Goal: Task Accomplishment & Management: Complete application form

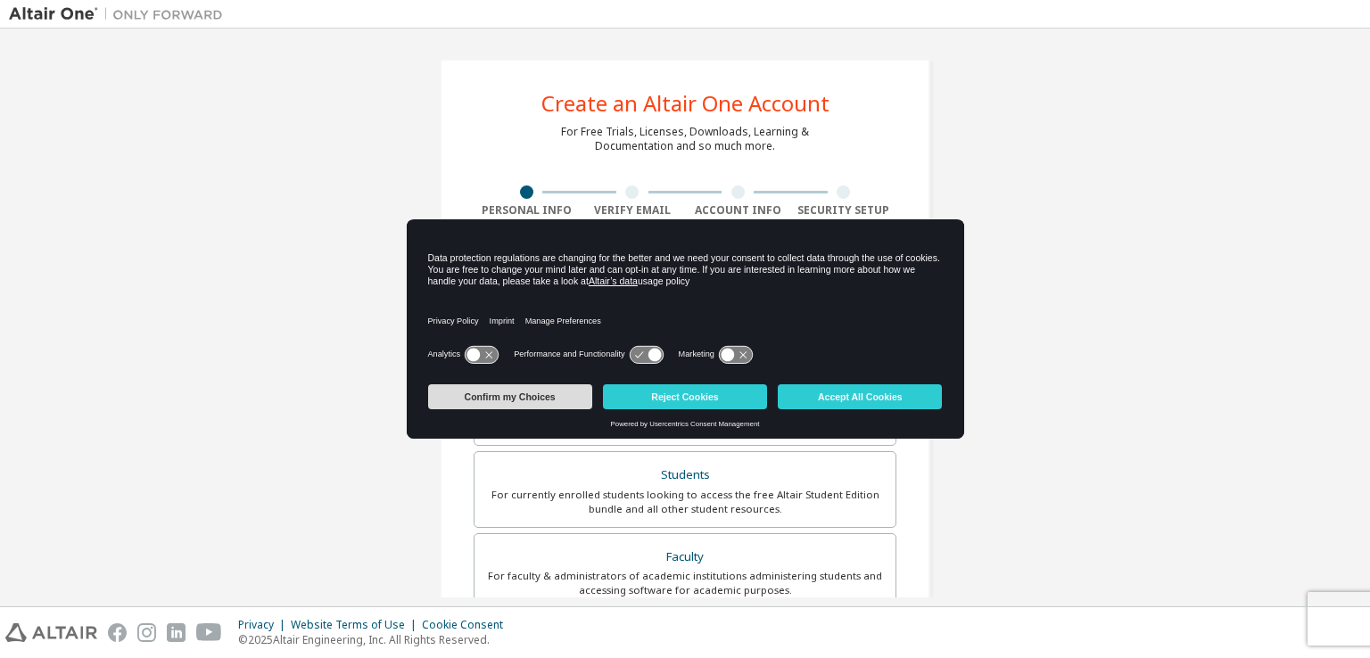
scroll to position [178, 0]
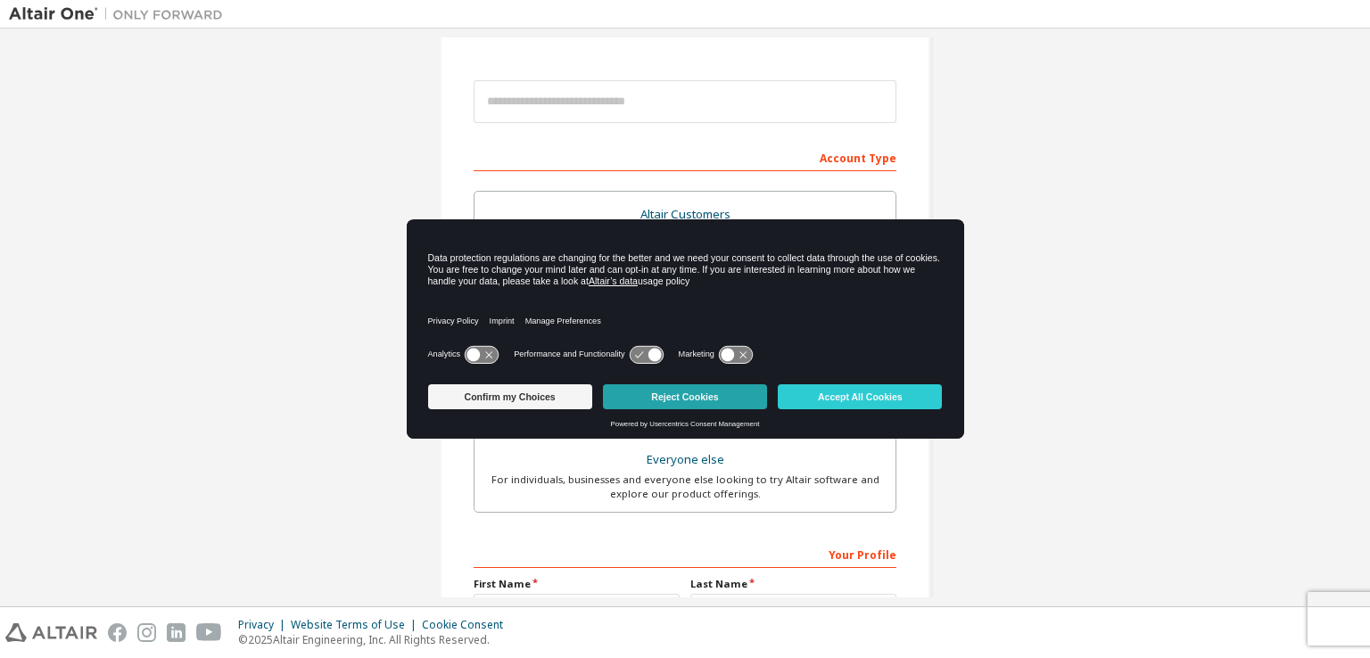
click at [703, 400] on button "Reject Cookies" at bounding box center [685, 396] width 164 height 25
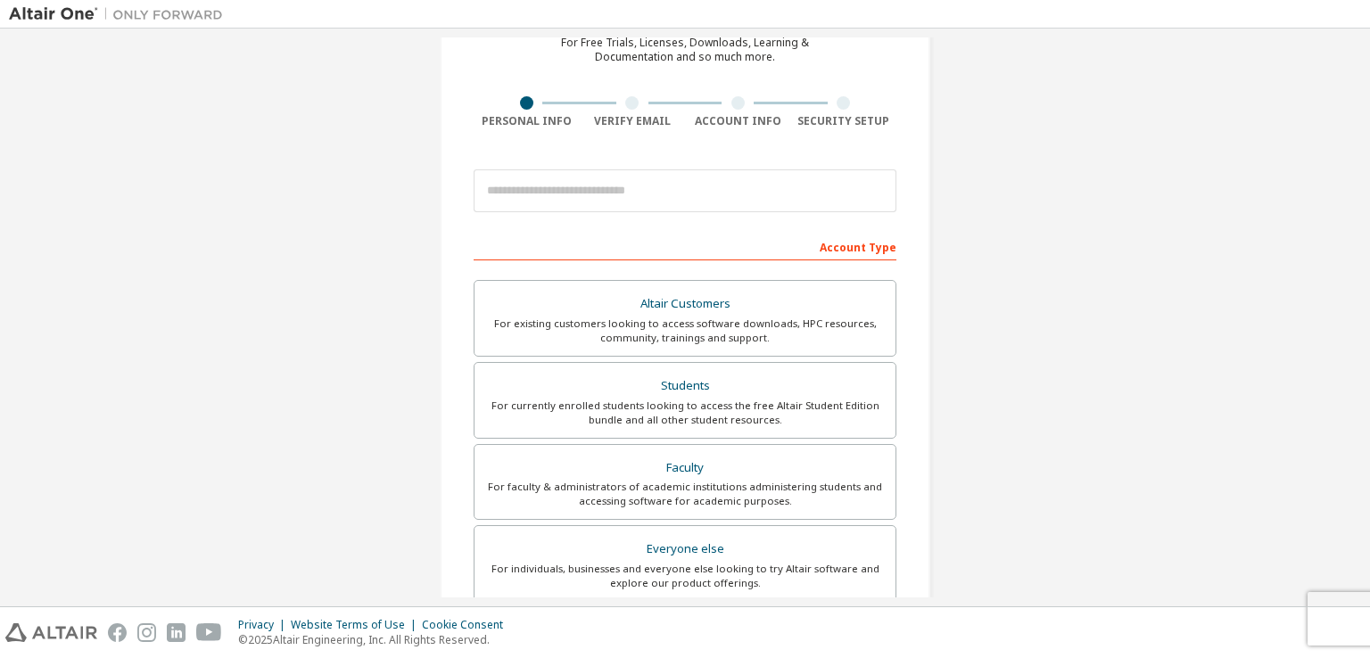
scroll to position [0, 0]
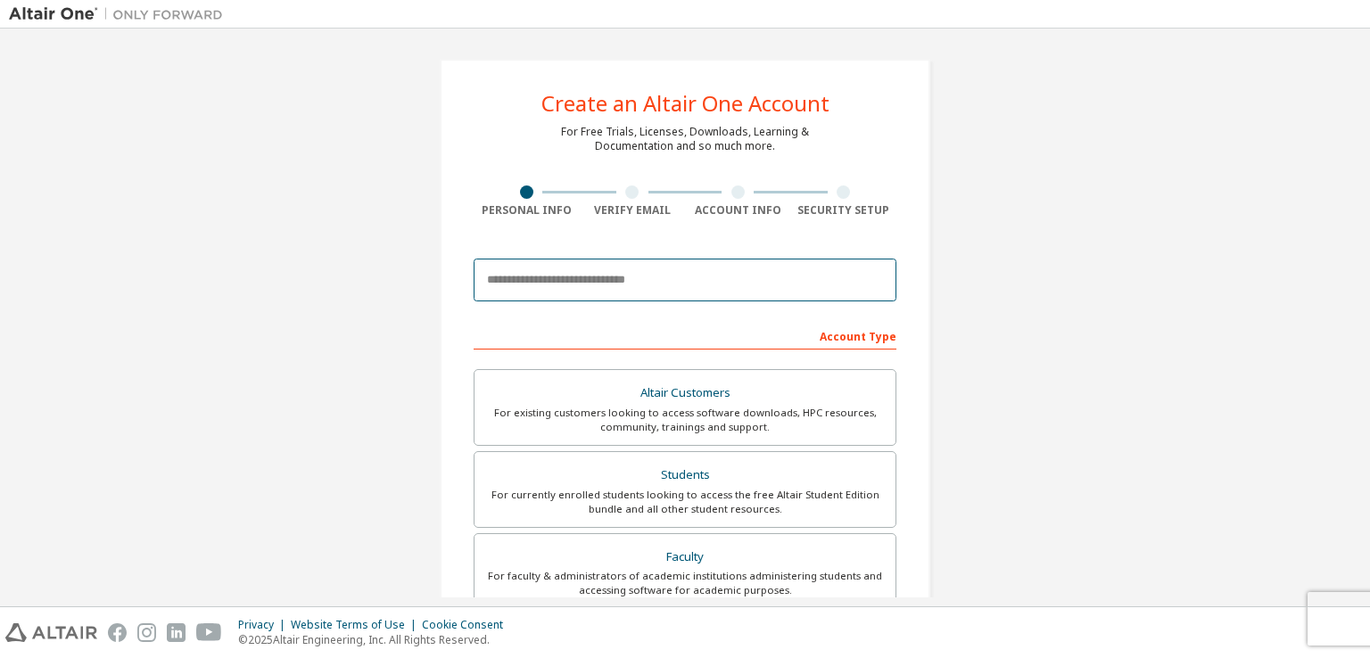
click at [598, 280] on input "email" at bounding box center [685, 280] width 423 height 43
click at [581, 280] on input "email" at bounding box center [685, 280] width 423 height 43
paste input "**********"
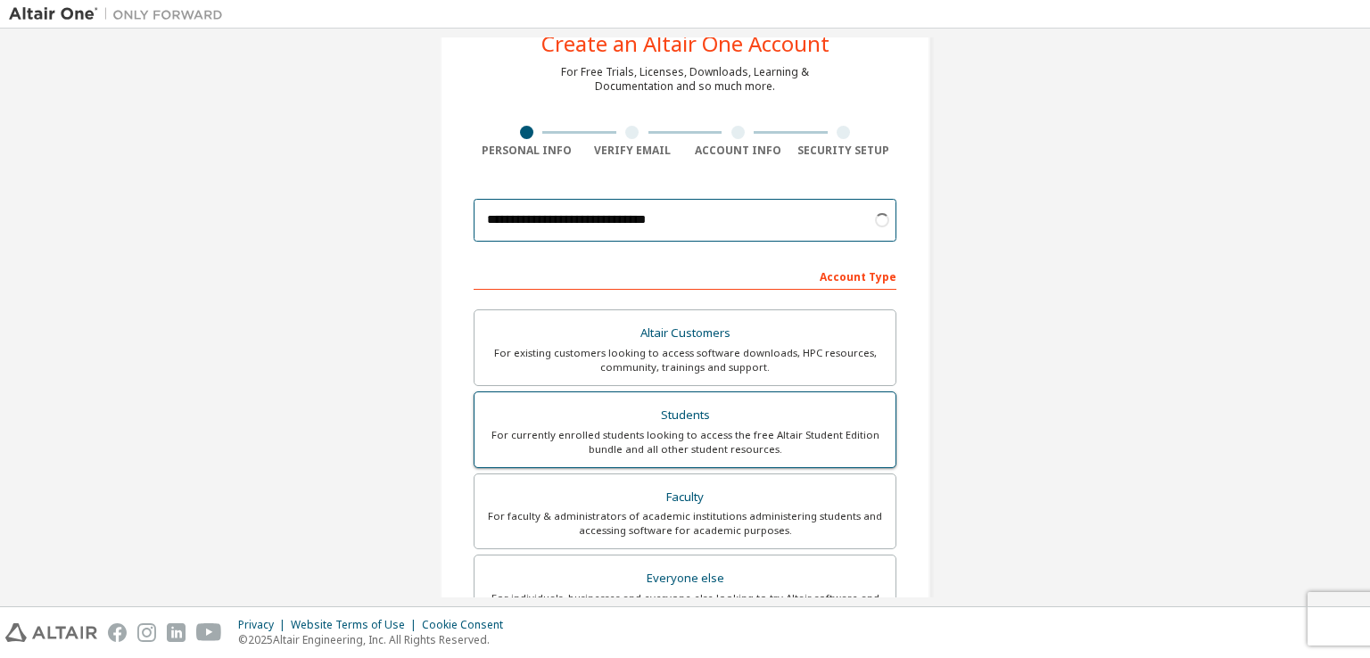
scroll to position [178, 0]
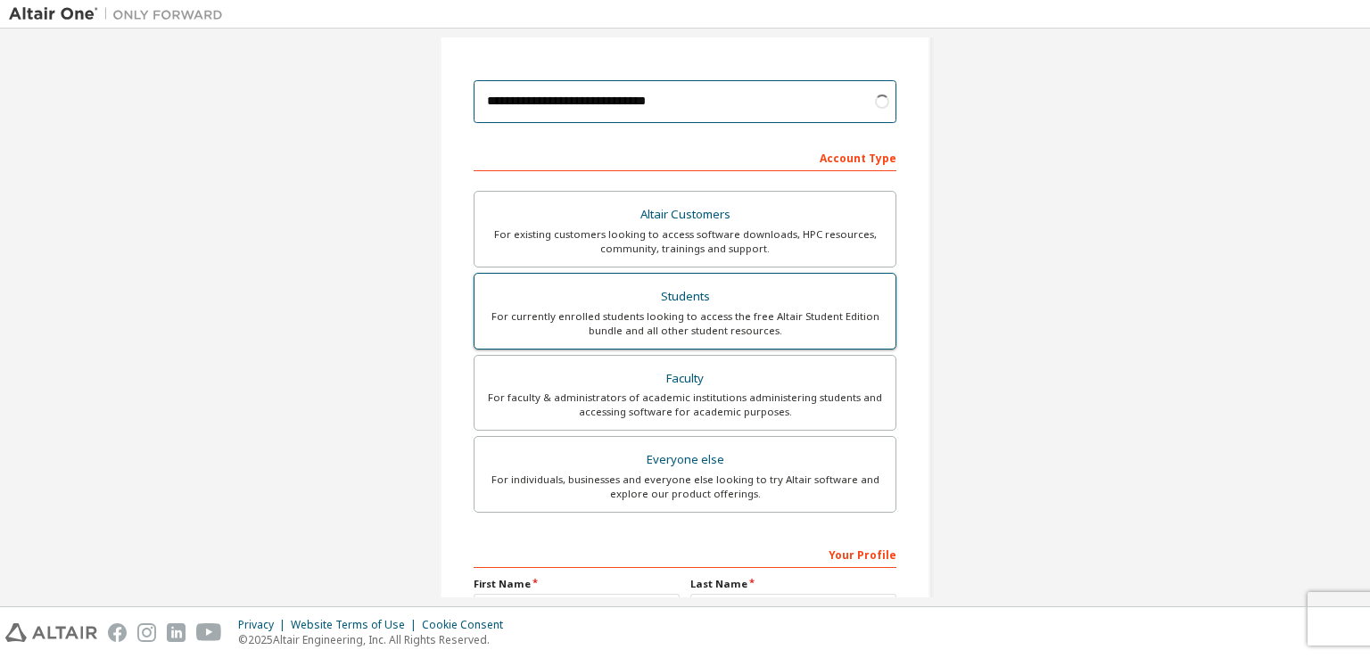
type input "**********"
click at [661, 301] on div "Students" at bounding box center [685, 296] width 400 height 25
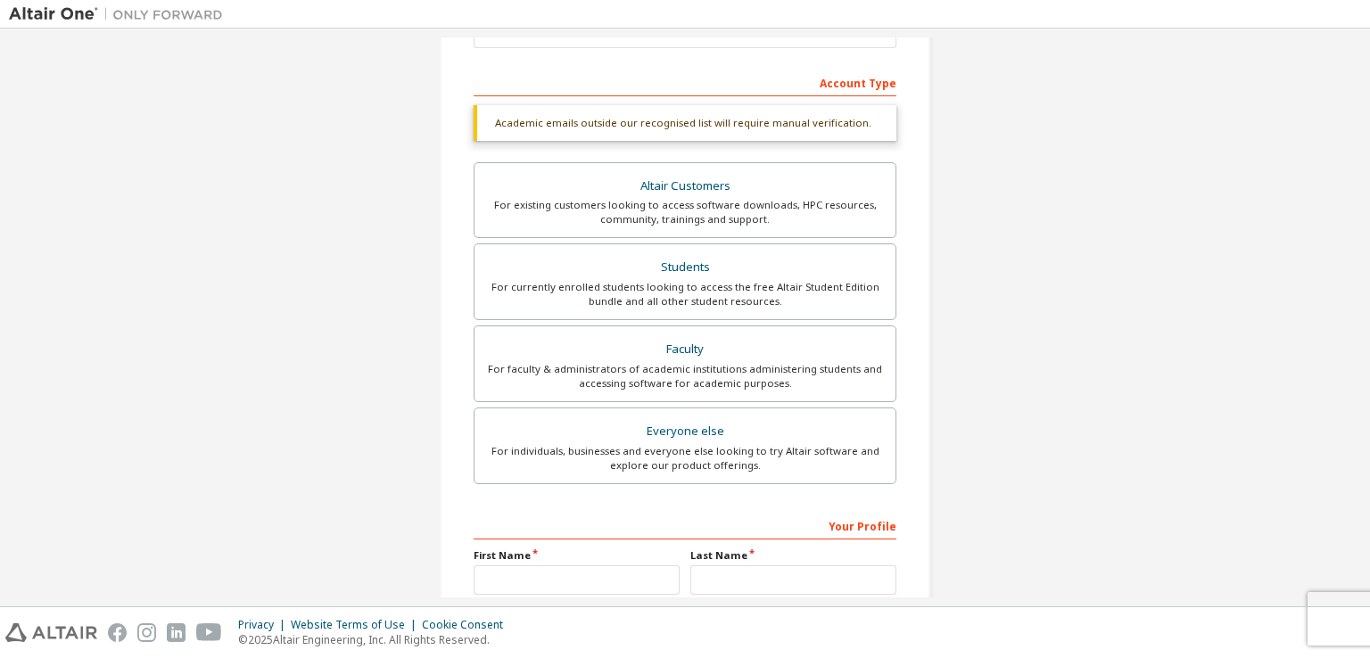
scroll to position [357, 0]
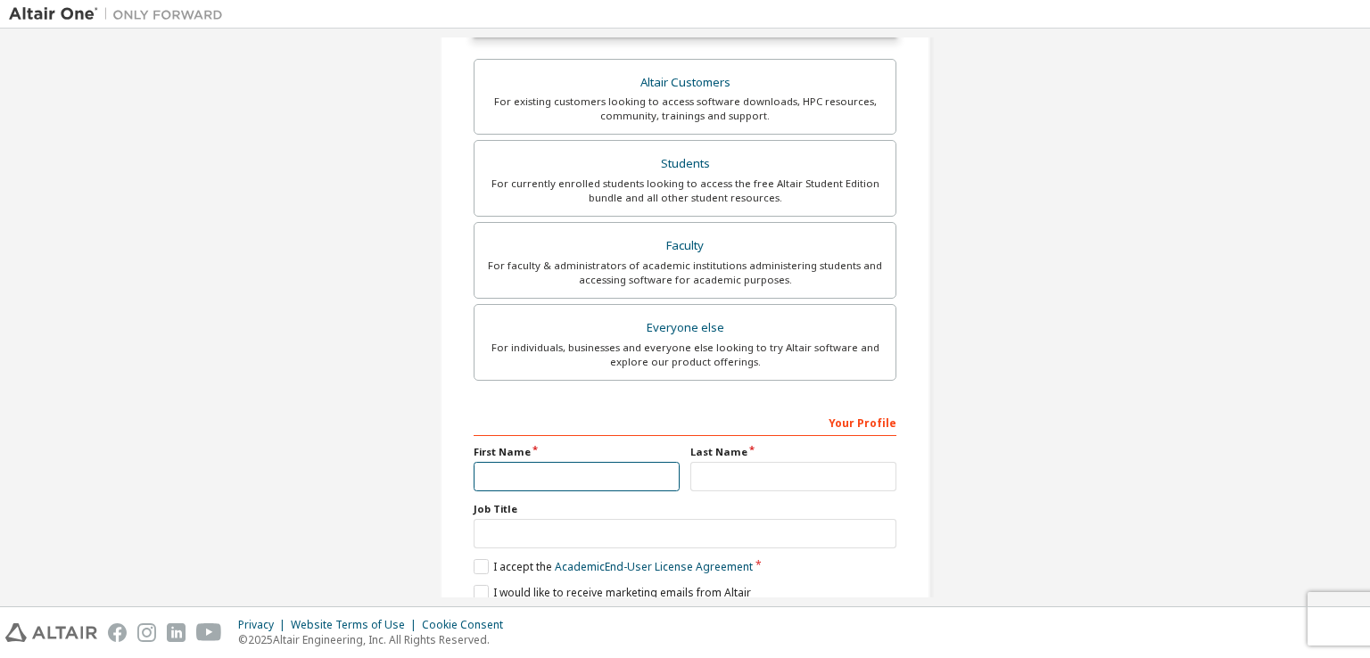
click at [597, 467] on input "text" at bounding box center [577, 476] width 206 height 29
type input "****"
click at [763, 462] on input "text" at bounding box center [793, 476] width 206 height 29
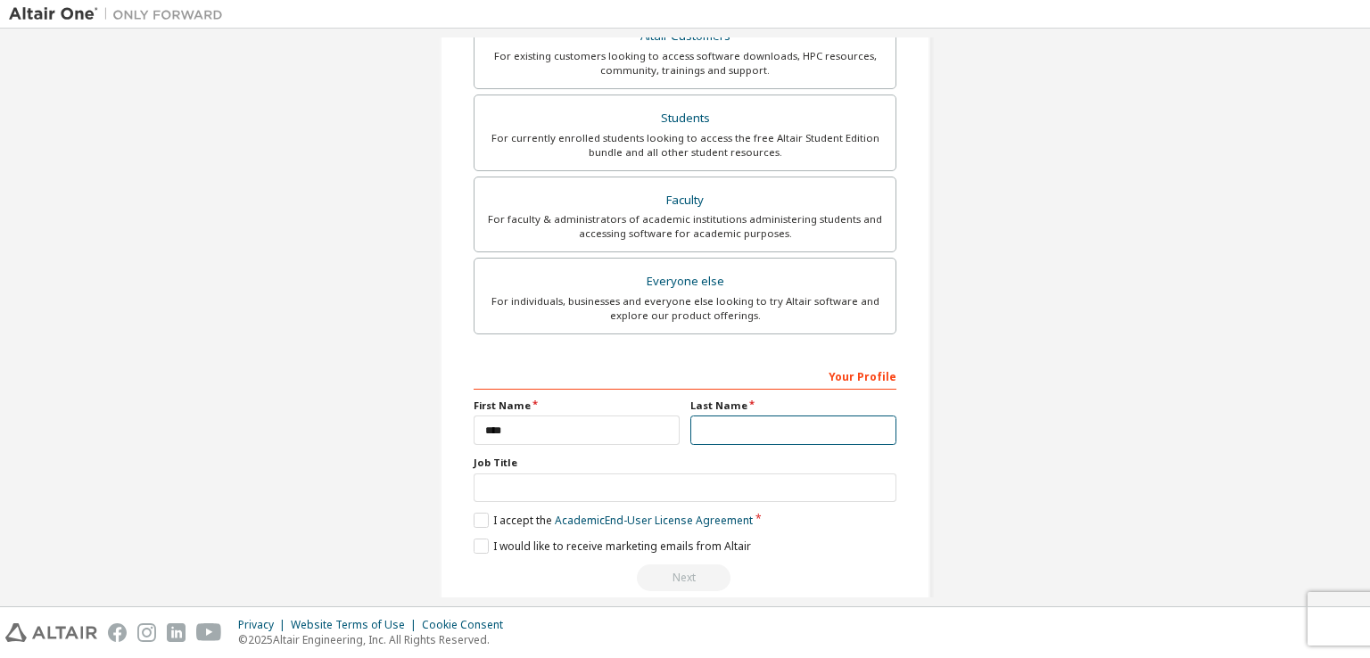
type input "*******"
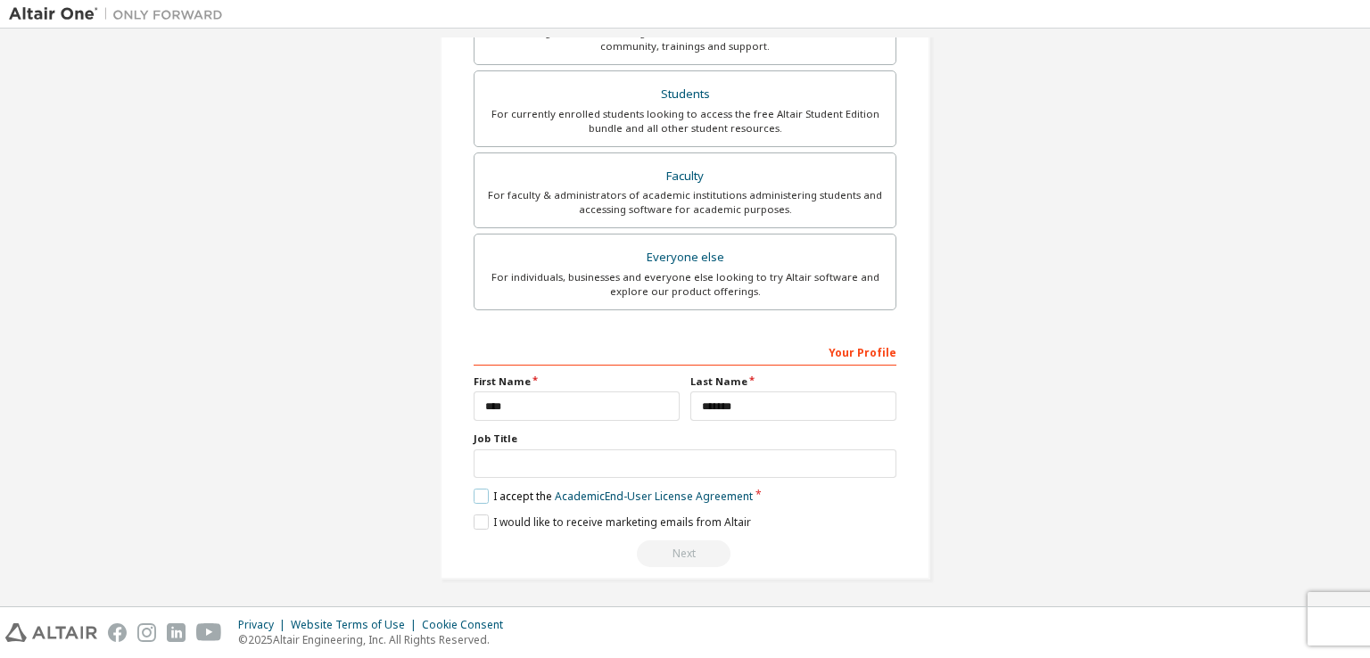
click at [479, 489] on label "I accept the Academic End-User License Agreement" at bounding box center [613, 496] width 279 height 15
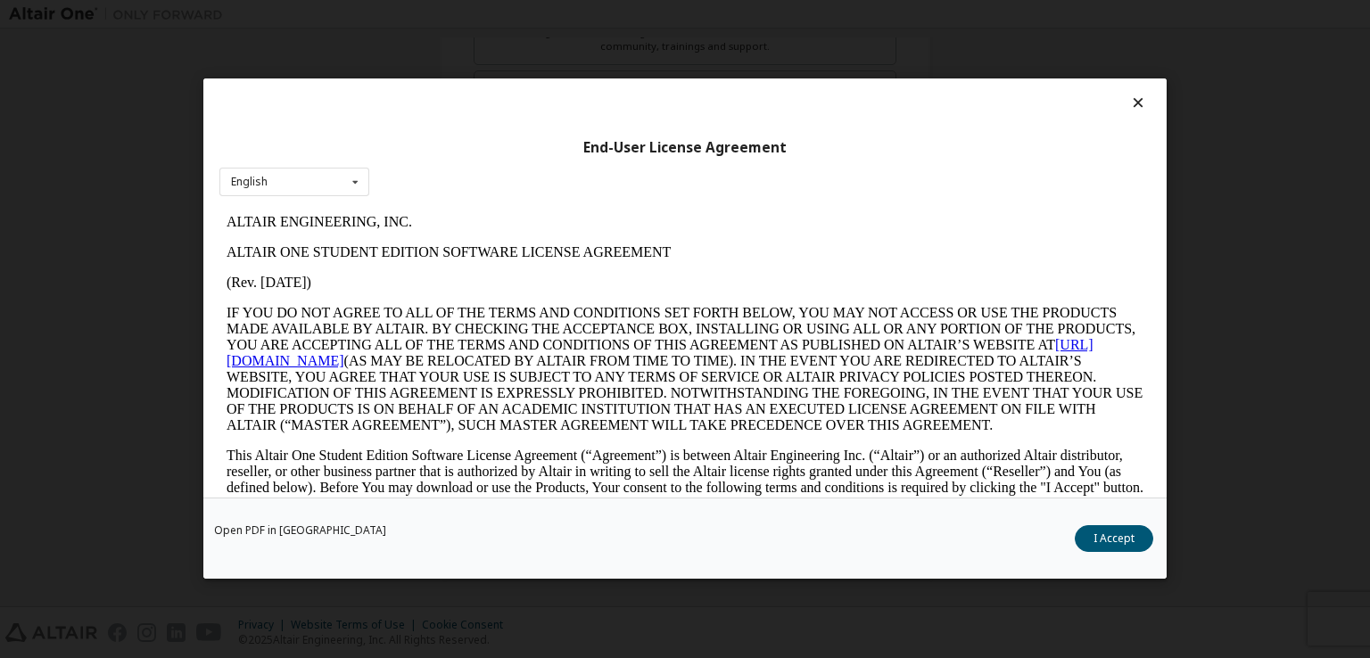
scroll to position [0, 0]
click at [1109, 542] on button "I Accept" at bounding box center [1114, 539] width 78 height 27
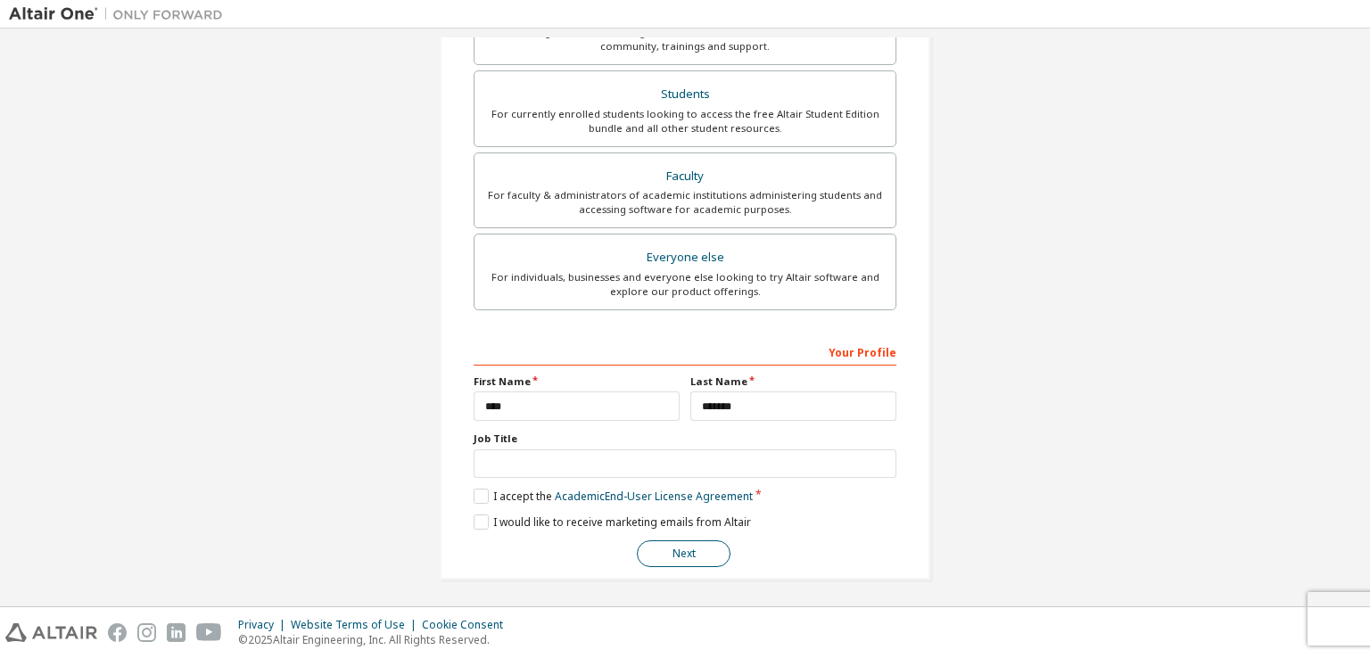
click at [683, 553] on button "Next" at bounding box center [684, 553] width 94 height 27
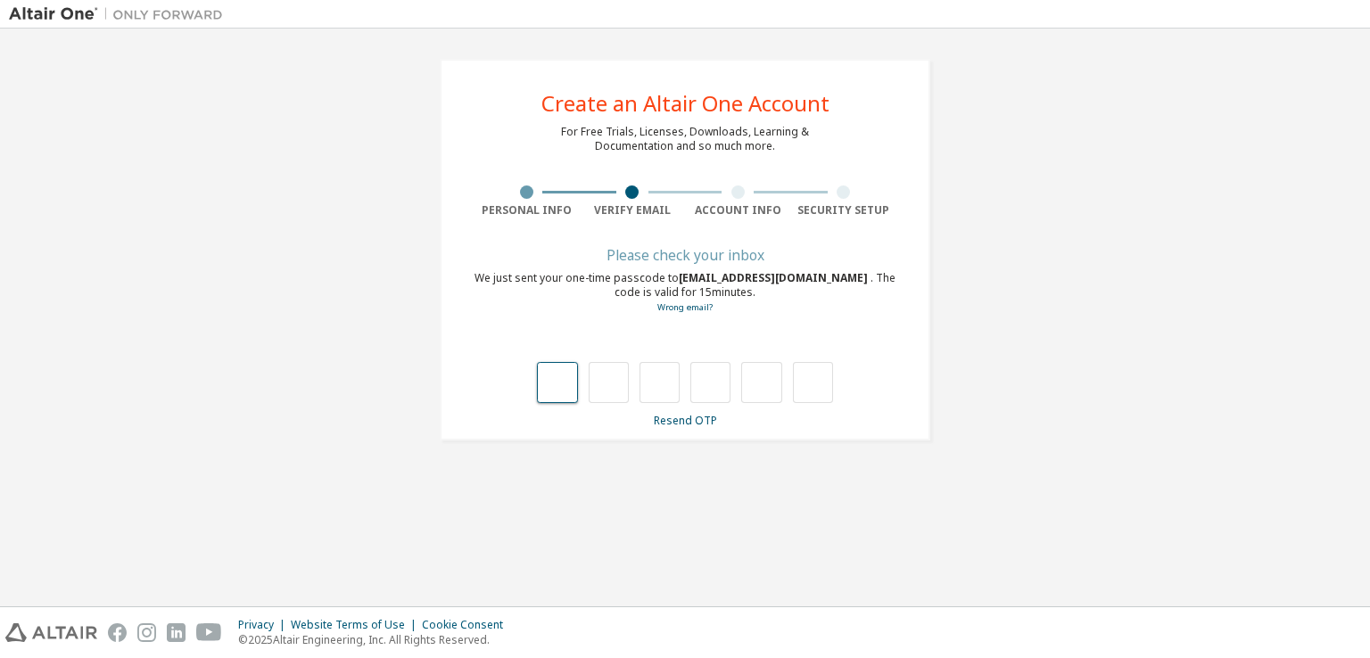
type input "*"
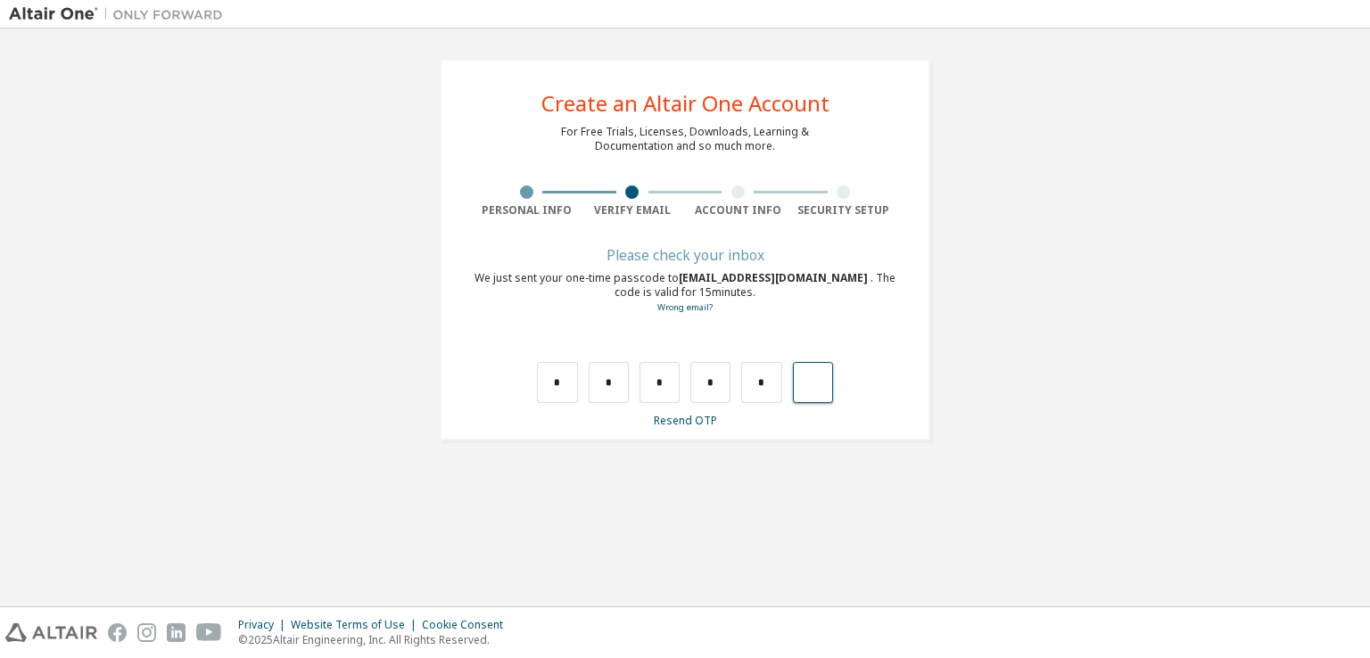
type input "*"
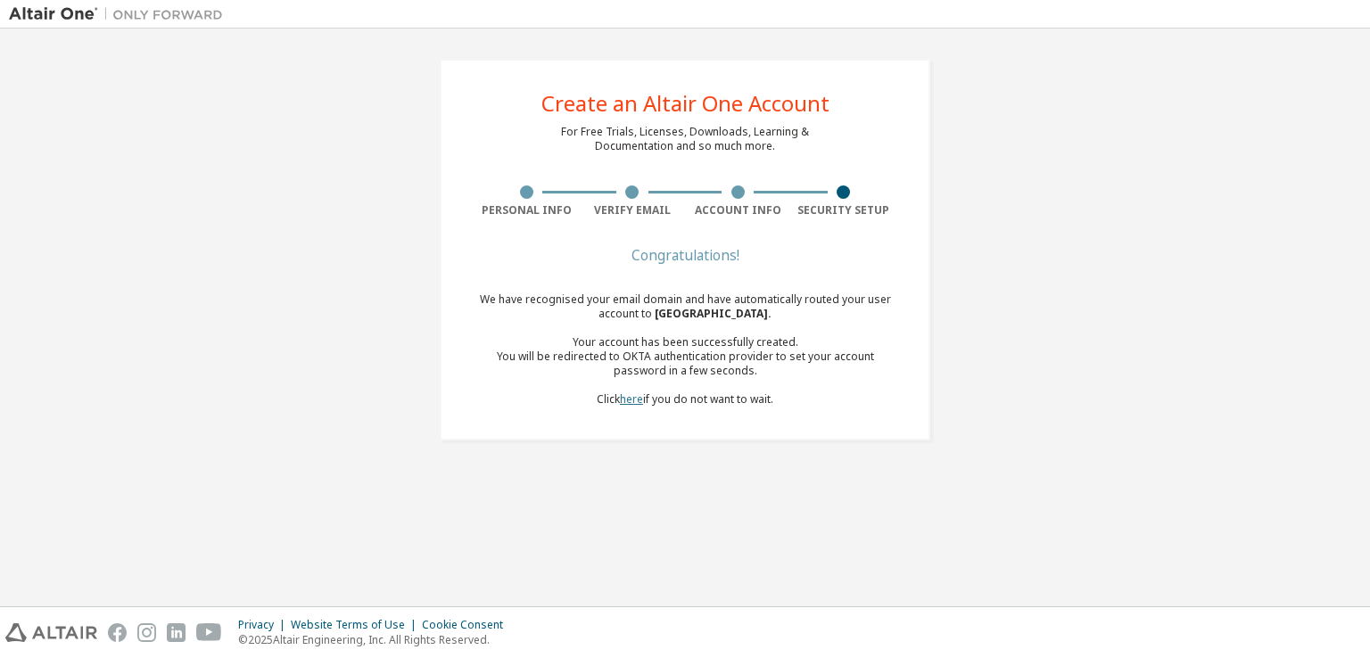
click at [630, 396] on link "here" at bounding box center [631, 399] width 23 height 15
